Goal: Transaction & Acquisition: Purchase product/service

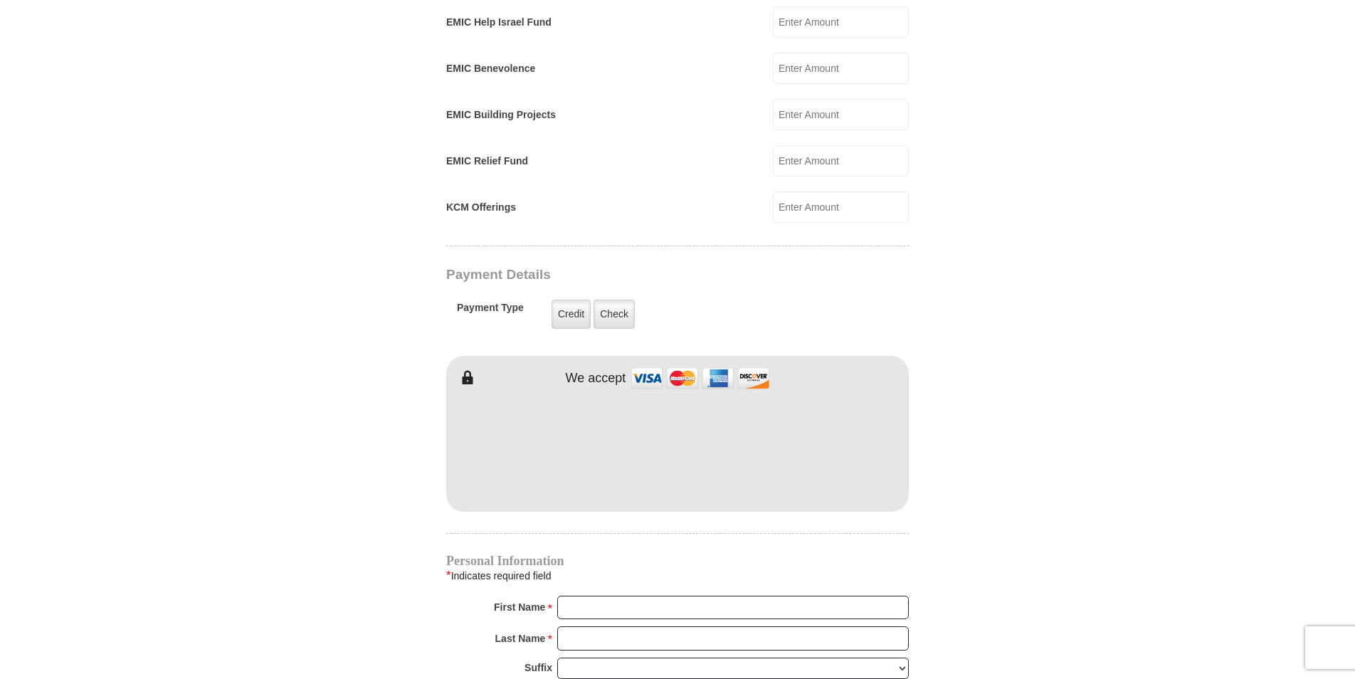
scroll to position [925, 0]
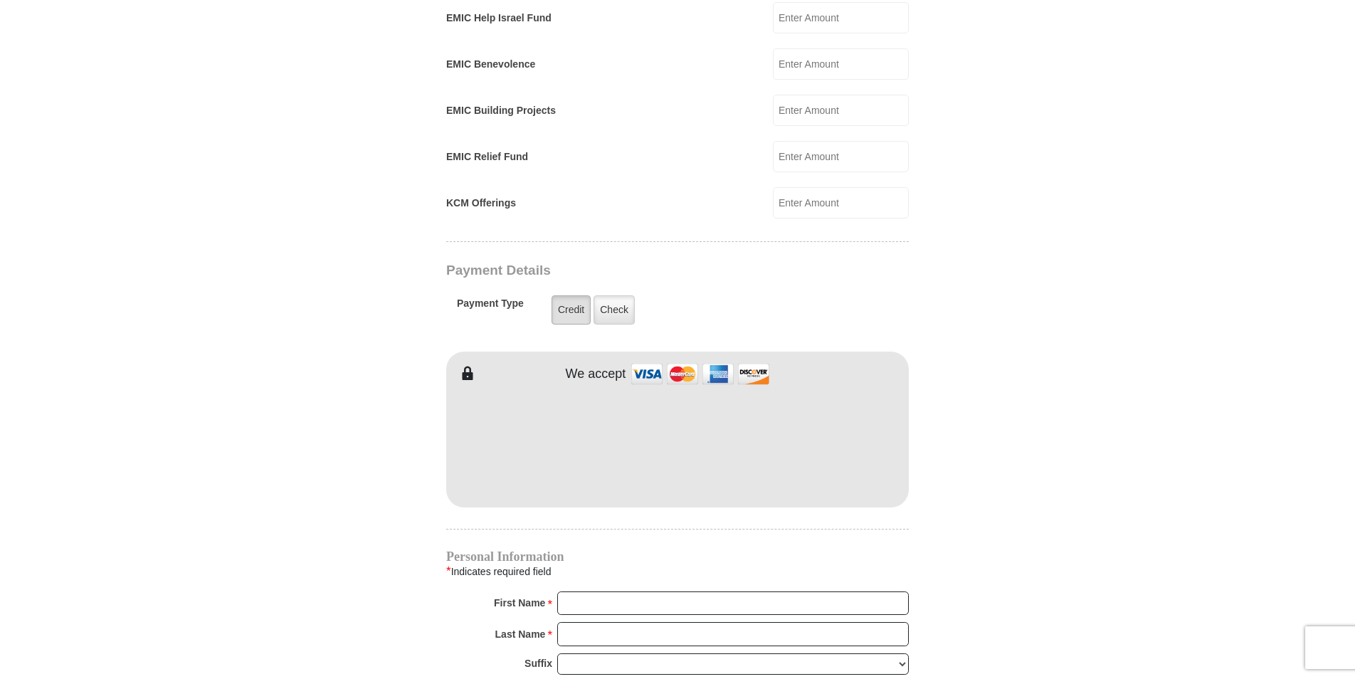
type input "91.00"
click at [564, 295] on label "Credit" at bounding box center [571, 309] width 39 height 29
click at [0, 0] on input "Credit" at bounding box center [0, 0] width 0 height 0
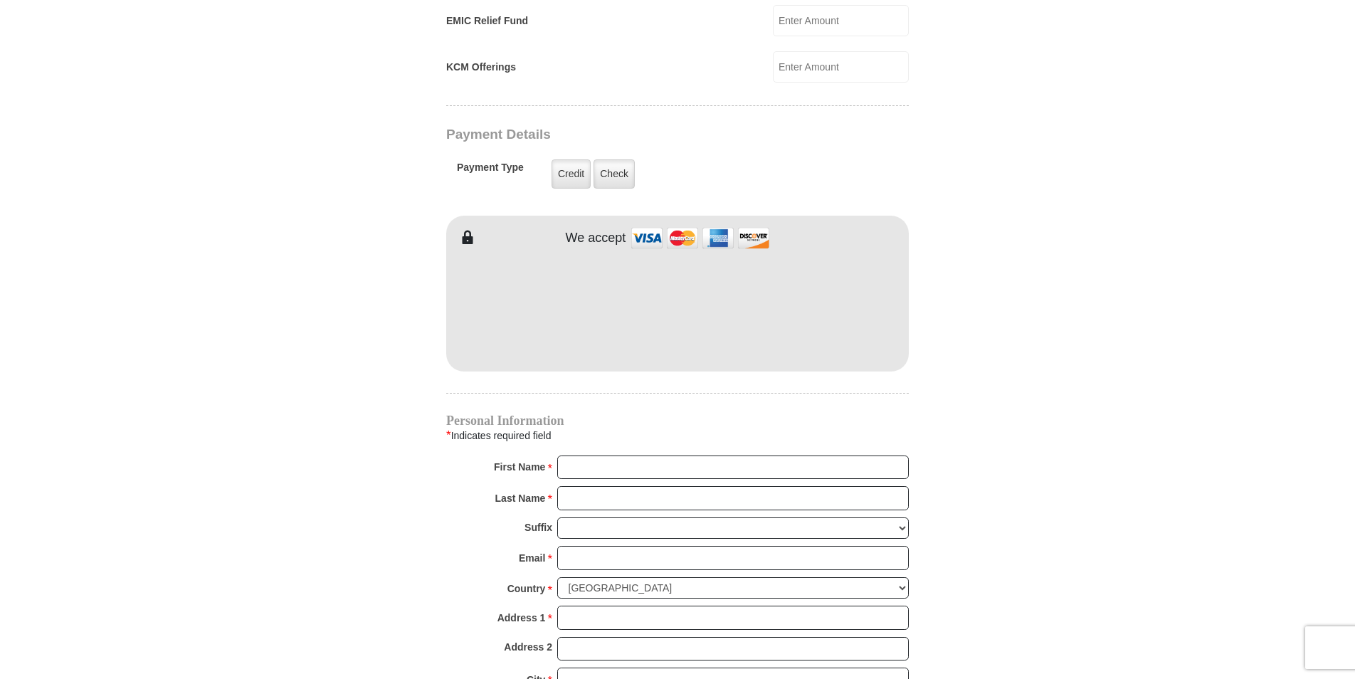
scroll to position [1068, 0]
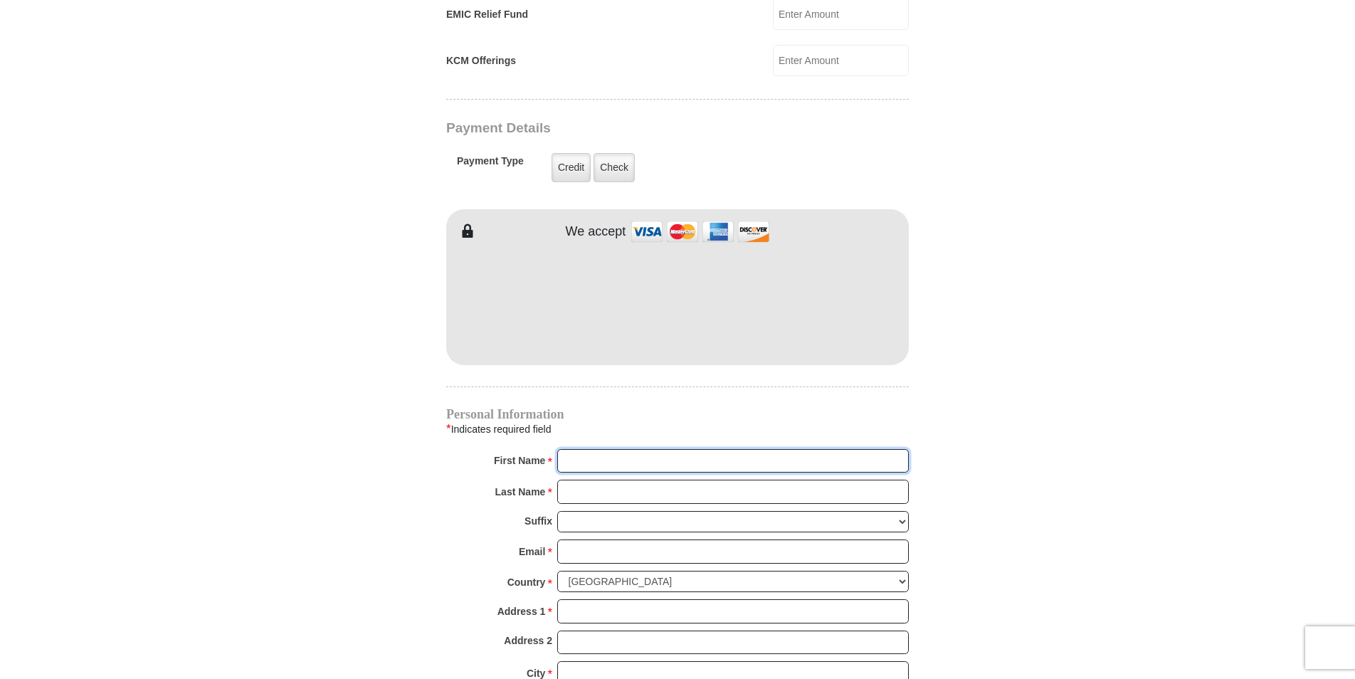
click at [699, 449] on input "First Name *" at bounding box center [733, 461] width 352 height 24
type input "Brenda"
type input "Townsend"
type input "bstarr1958@outlook.com"
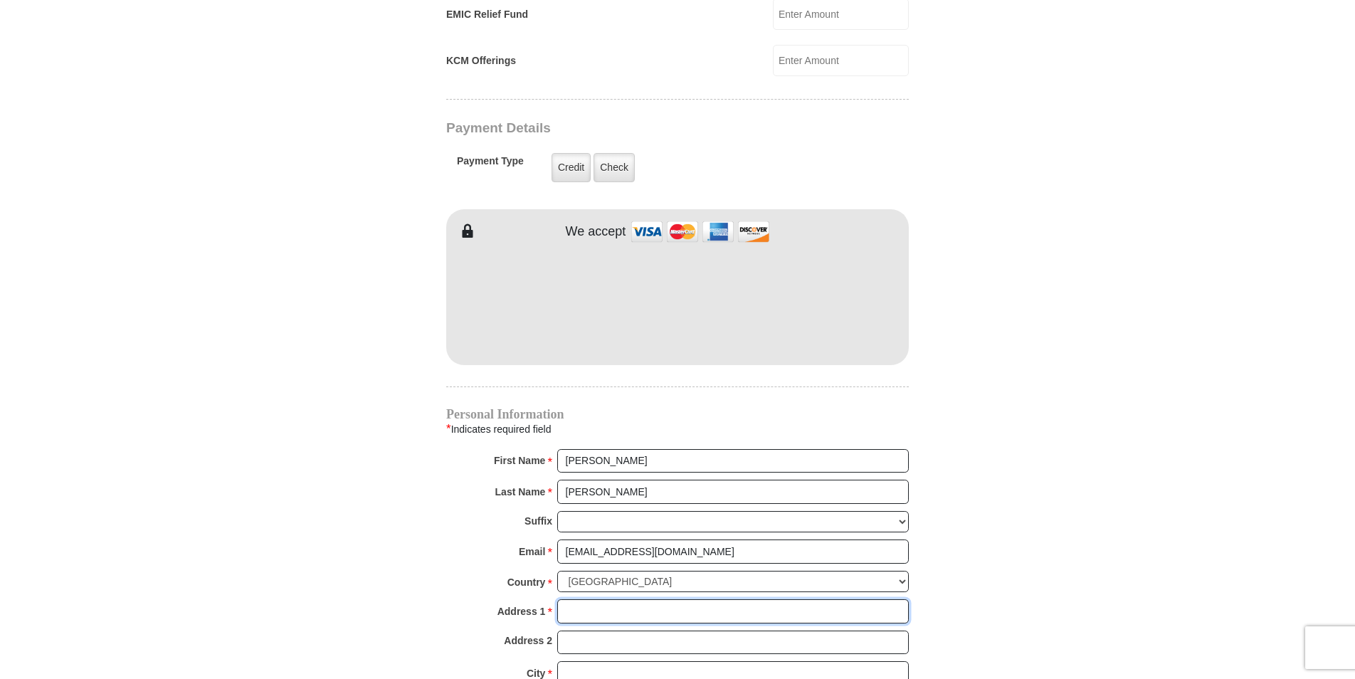
type input "P.O. Box 89,"
type input "Merridian"
select select "TX"
type input "76665"
type input "2549783541"
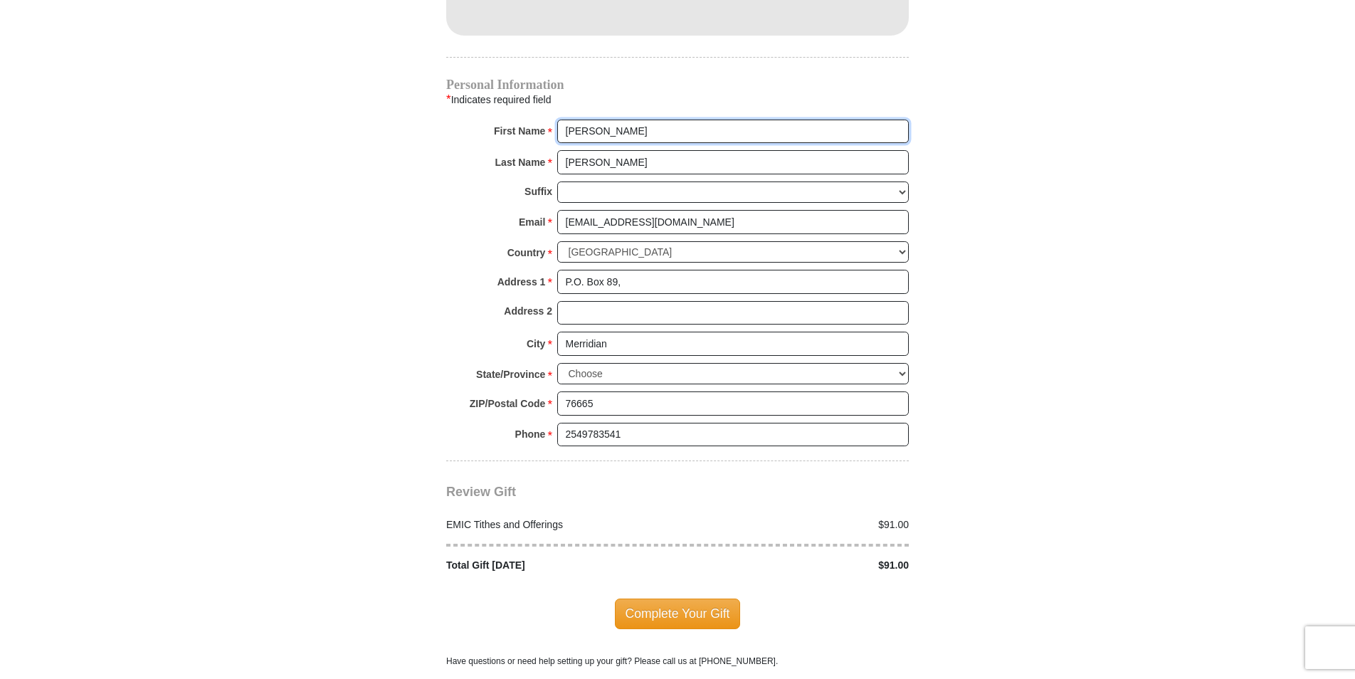
scroll to position [1424, 0]
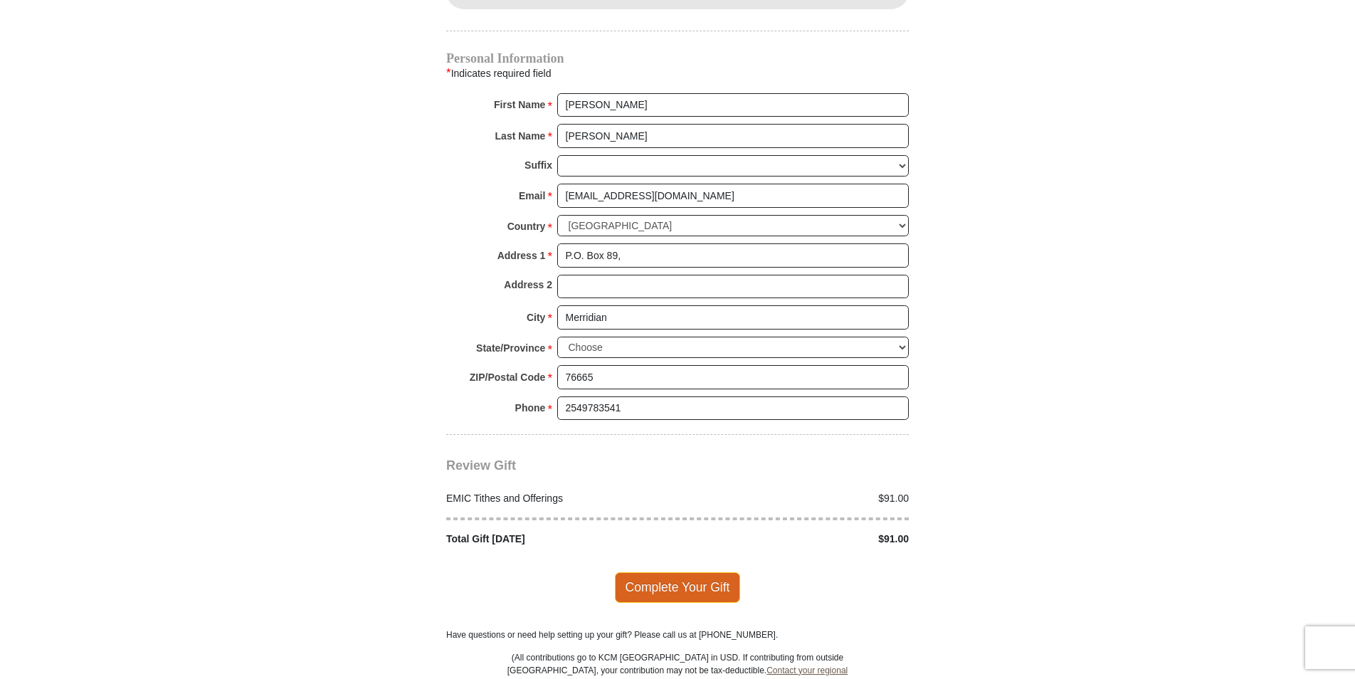
click at [691, 576] on span "Complete Your Gift" at bounding box center [678, 587] width 126 height 30
